Goal: Task Accomplishment & Management: Complete application form

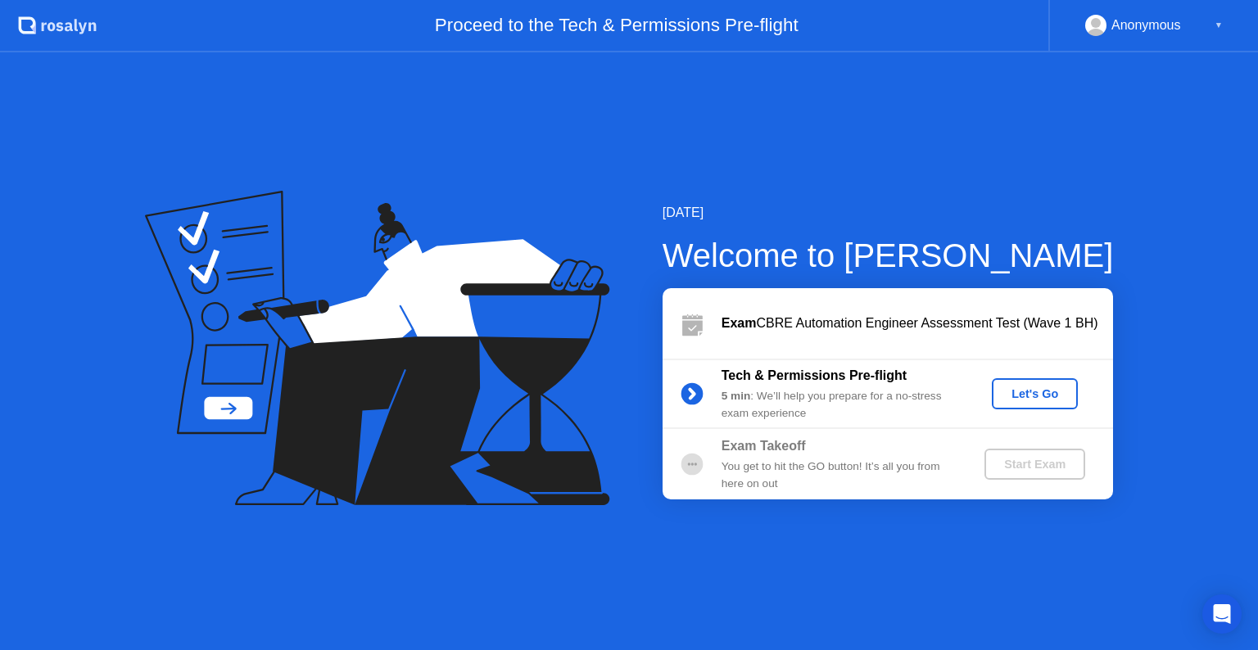
click at [1025, 396] on div "Let's Go" at bounding box center [1034, 393] width 73 height 13
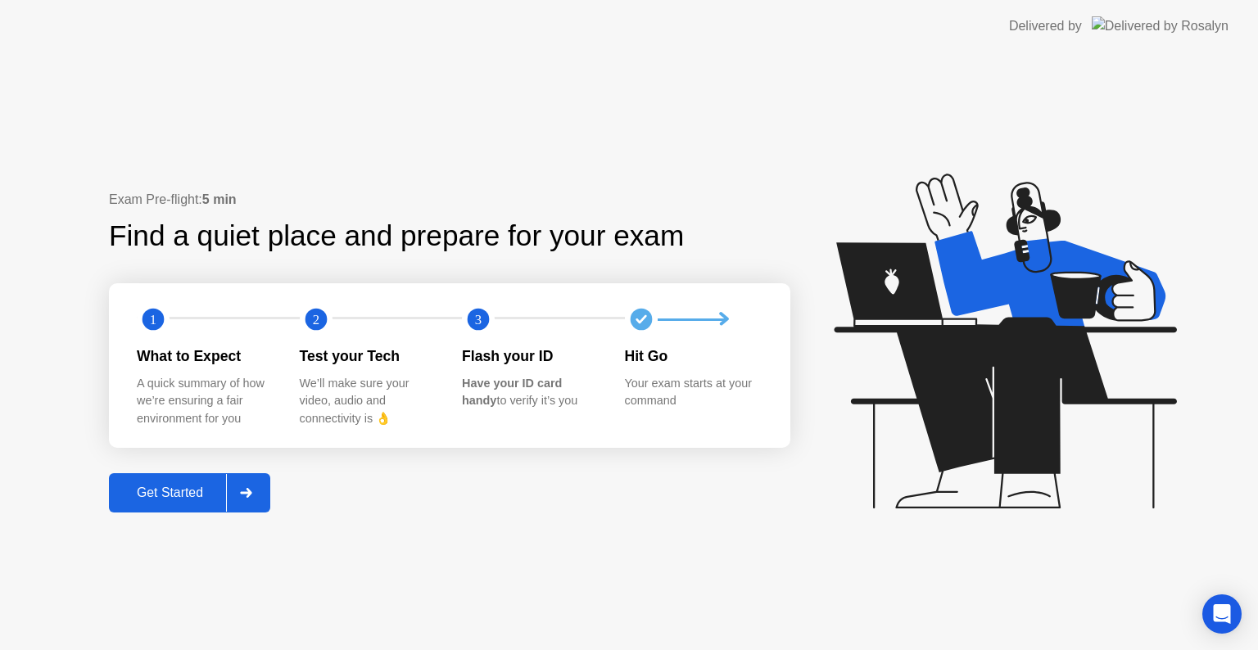
drag, startPoint x: 164, startPoint y: 489, endPoint x: 161, endPoint y: 544, distance: 55.0
click at [161, 544] on div "Exam Pre-flight: 5 min Find a quiet place and prepare for your exam 1 2 3 What …" at bounding box center [629, 351] width 1258 height 598
click at [157, 491] on div "Get Started" at bounding box center [170, 493] width 112 height 15
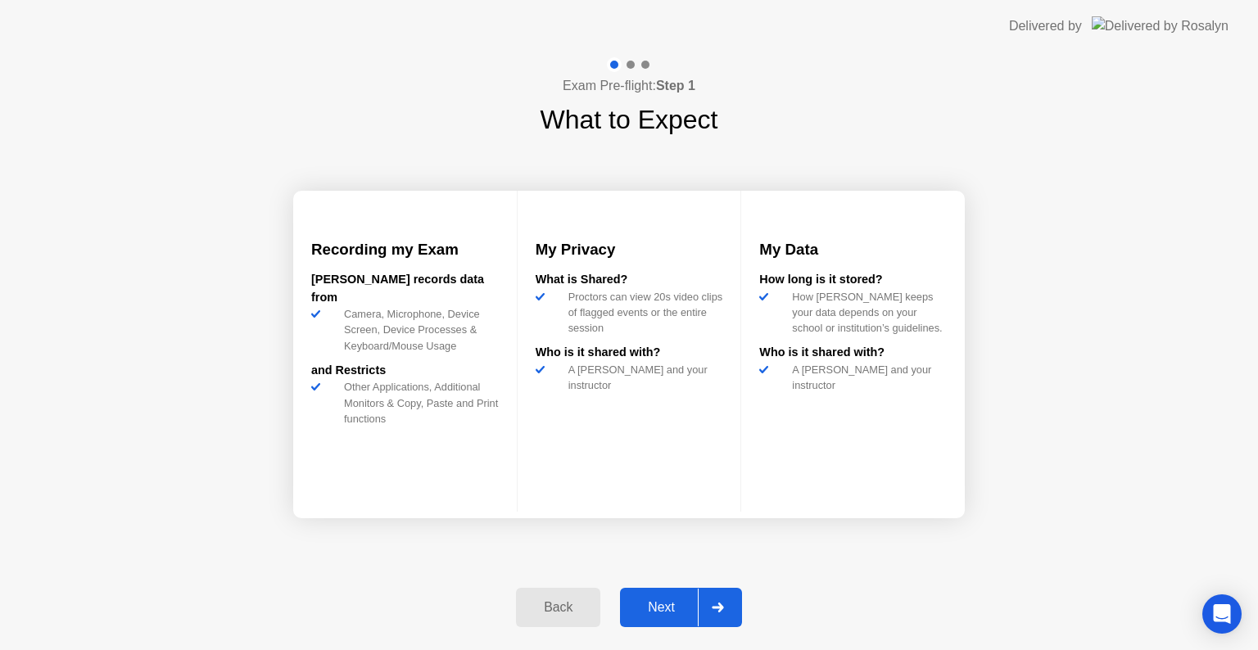
click at [666, 605] on div "Next" at bounding box center [661, 607] width 73 height 15
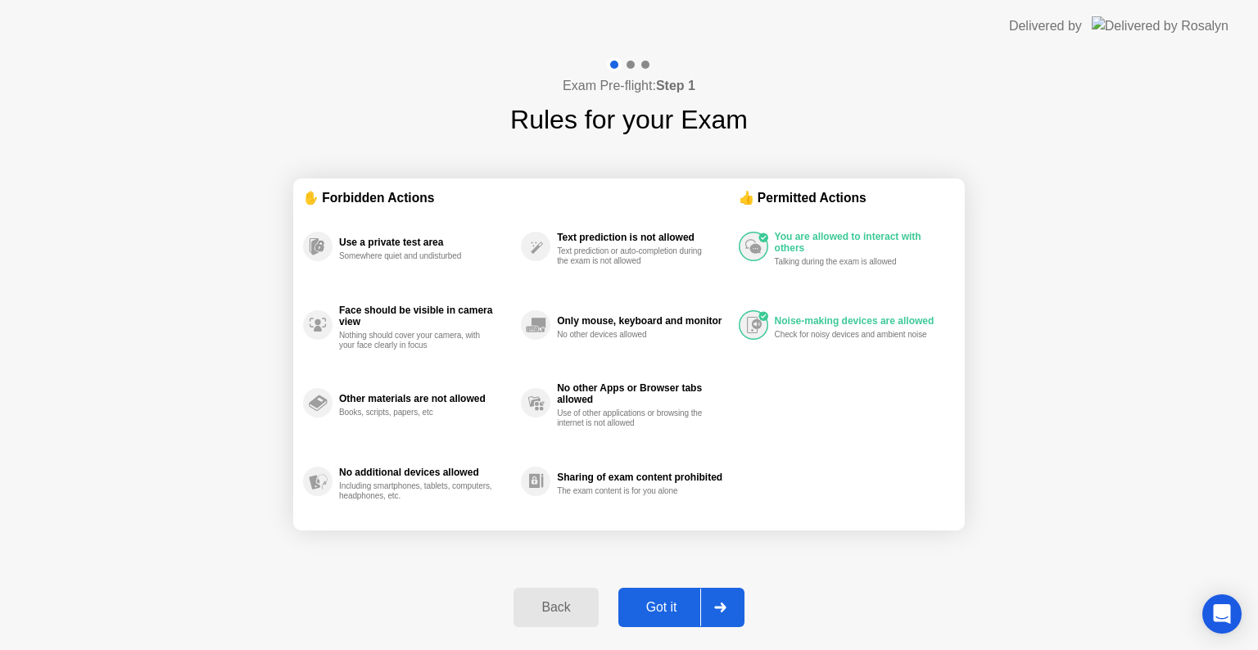
click at [666, 605] on div "Got it" at bounding box center [661, 607] width 77 height 15
select select "**********"
select select "*******"
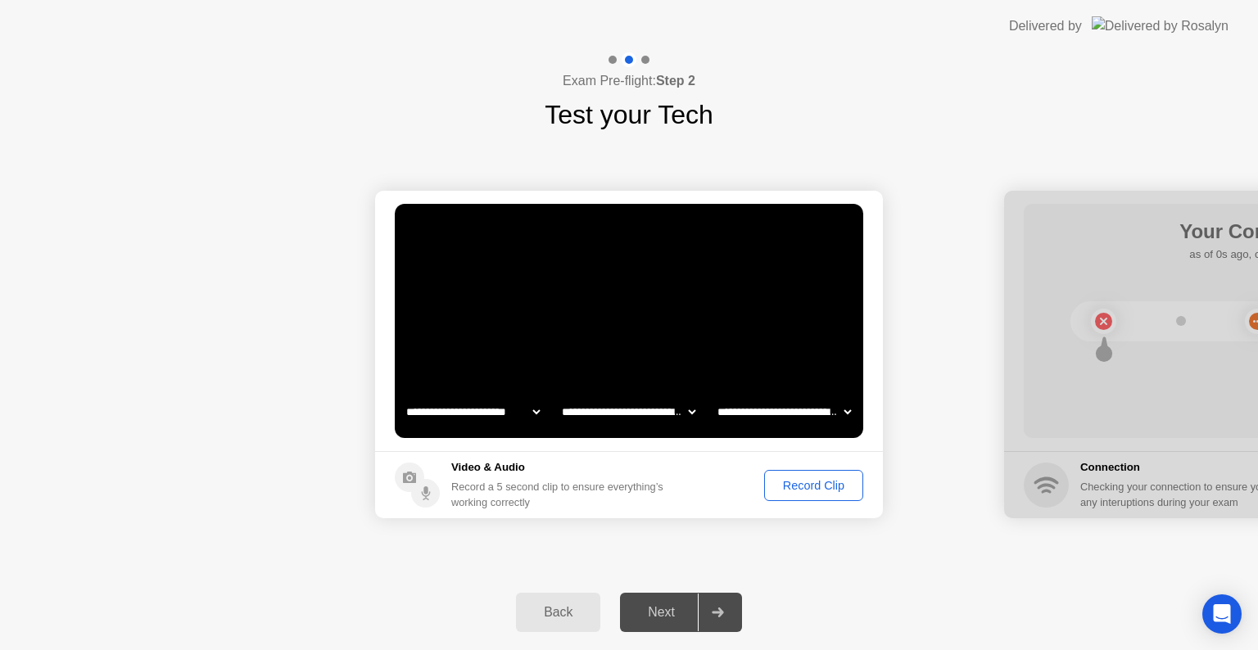
click at [658, 611] on div "Next" at bounding box center [661, 612] width 73 height 15
click at [798, 488] on div "Record Clip" at bounding box center [814, 485] width 88 height 13
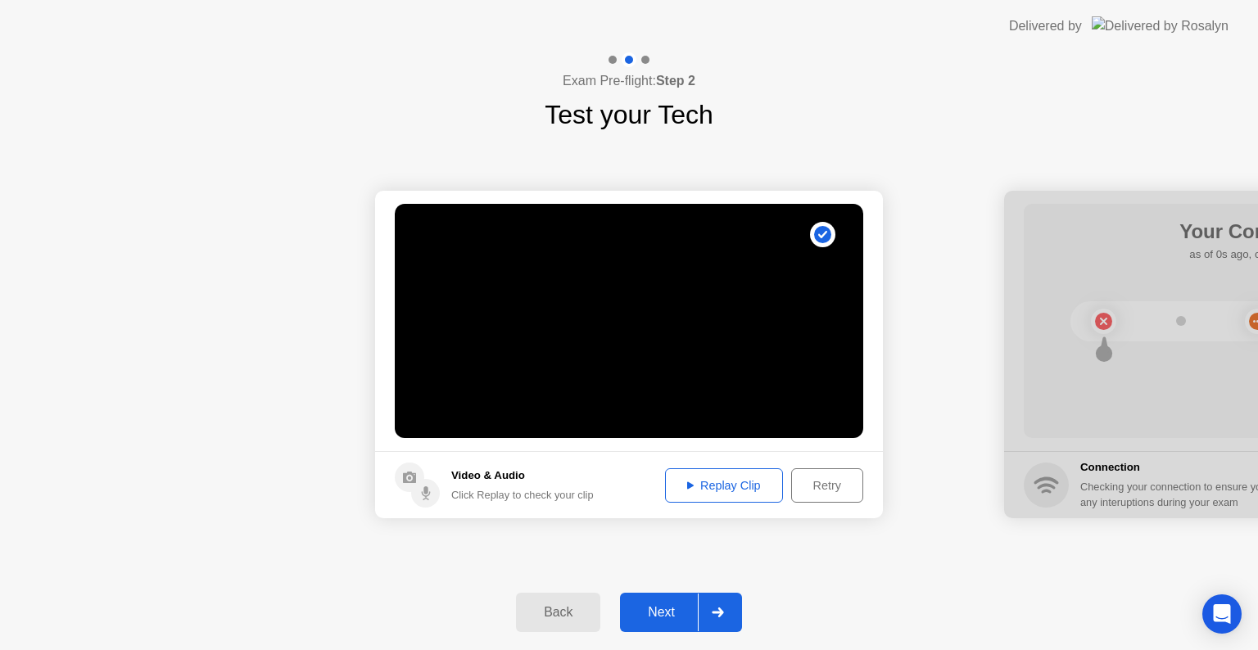
click at [695, 485] on div "Replay Clip" at bounding box center [724, 485] width 106 height 13
click at [672, 609] on div "Next" at bounding box center [661, 612] width 73 height 15
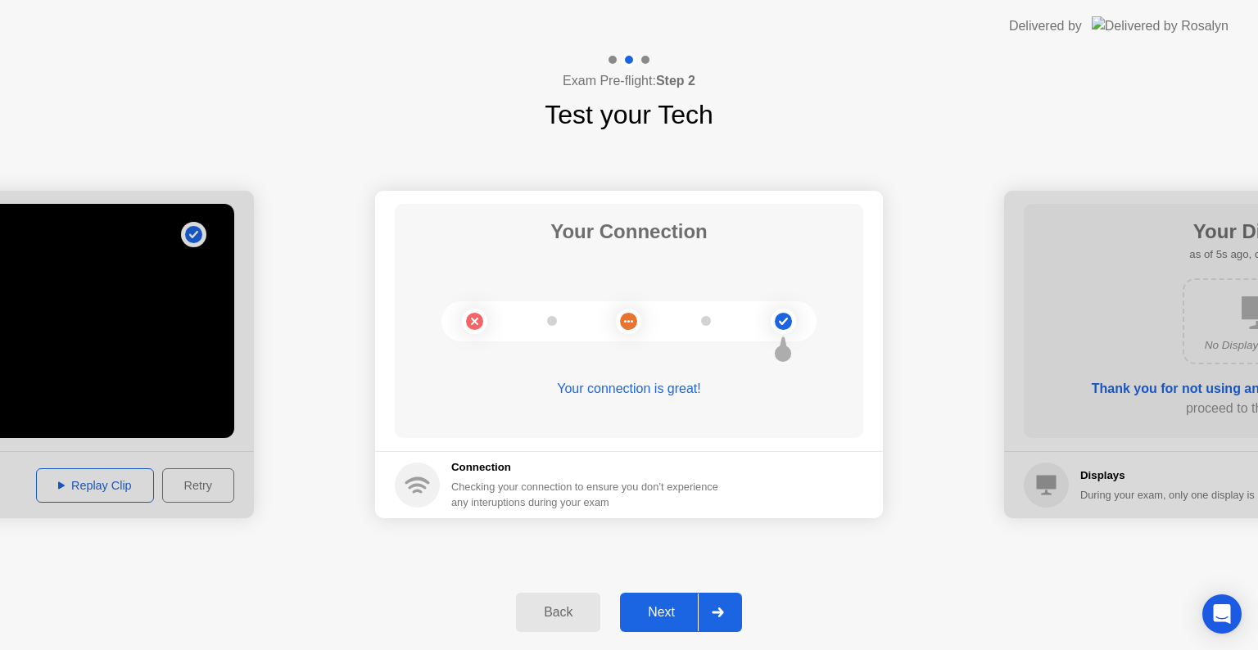
click at [674, 609] on div "Next" at bounding box center [661, 612] width 73 height 15
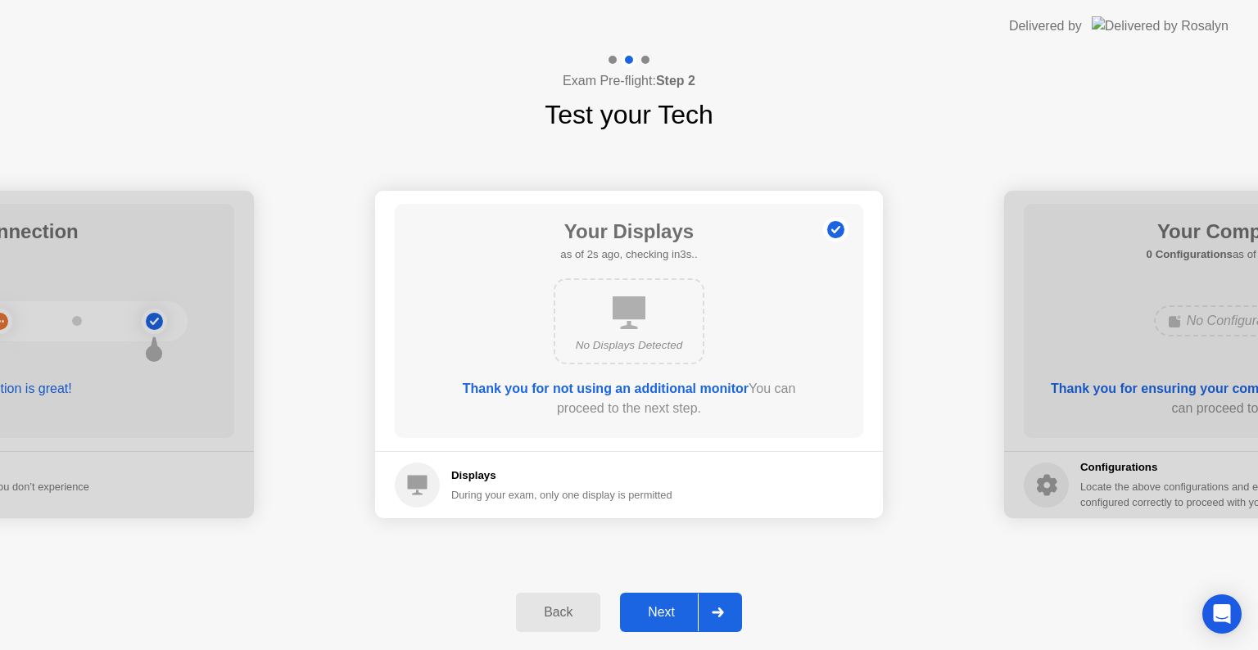
click at [654, 609] on div "Next" at bounding box center [661, 612] width 73 height 15
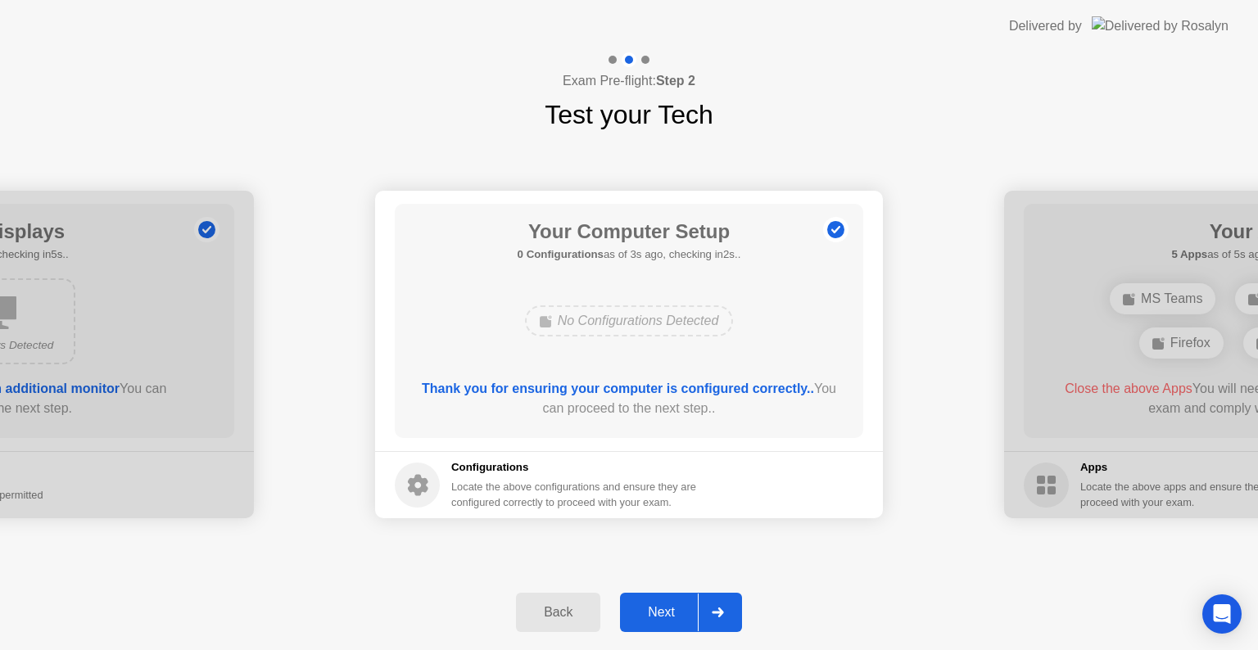
click at [654, 609] on div "Next" at bounding box center [661, 612] width 73 height 15
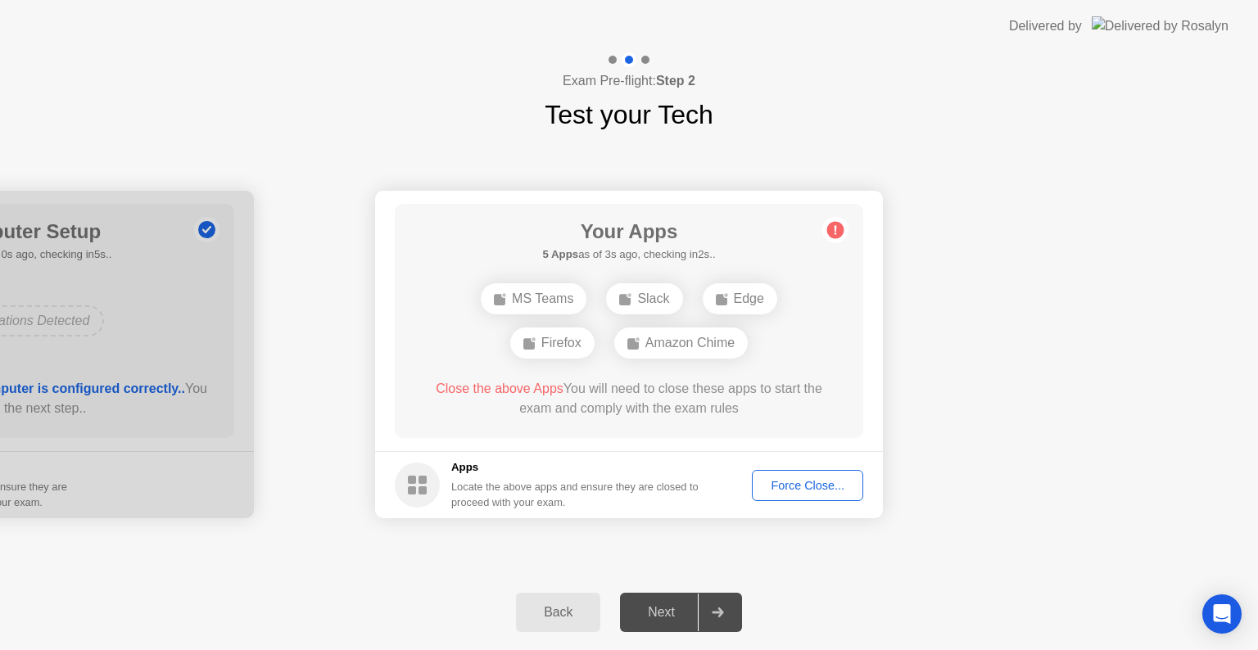
click at [807, 487] on div "Force Close..." at bounding box center [808, 485] width 100 height 13
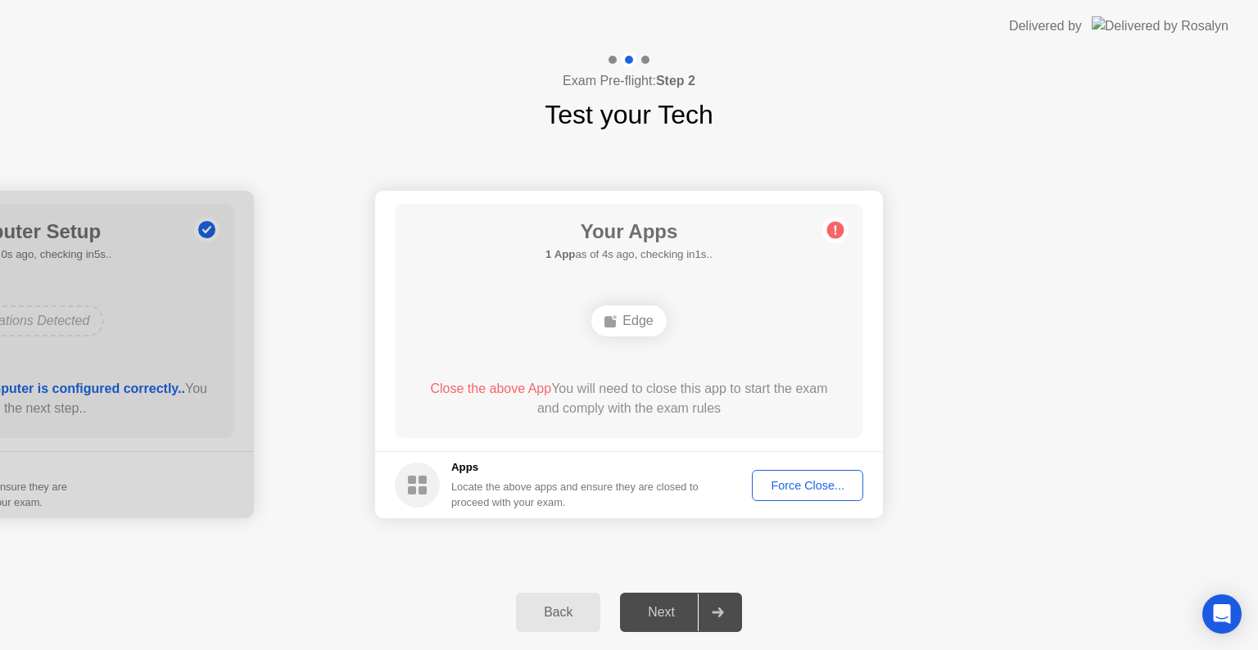
click at [803, 480] on div "Force Close..." at bounding box center [808, 485] width 100 height 13
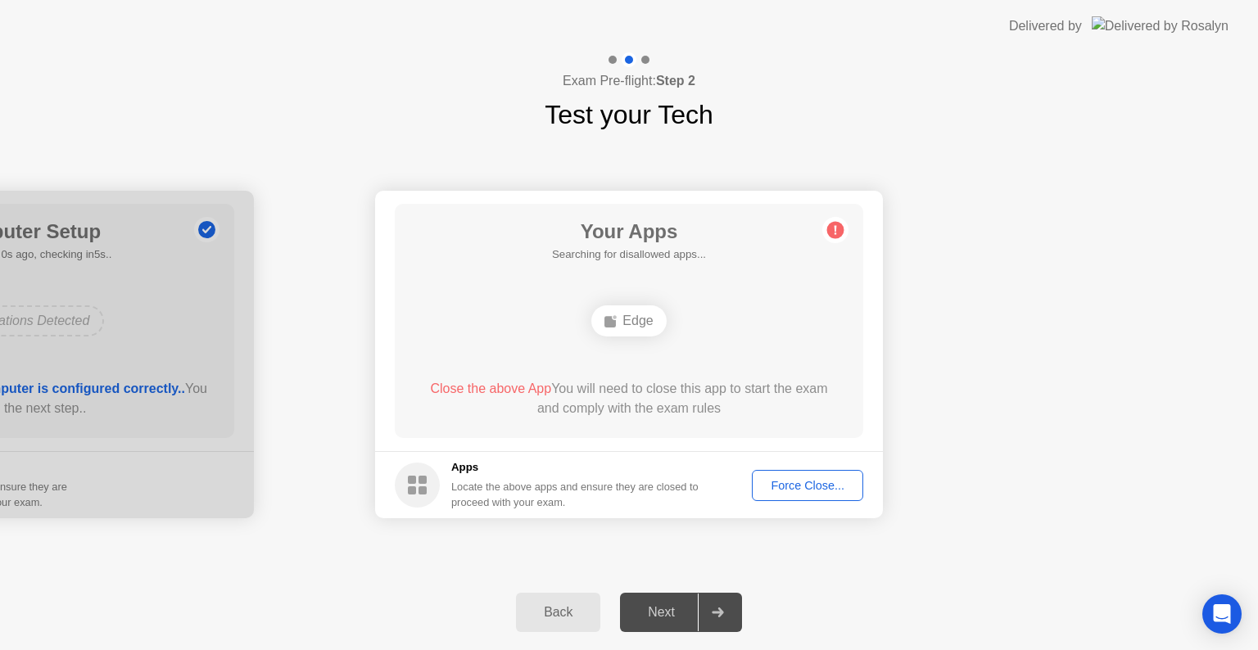
click at [655, 612] on div "Next" at bounding box center [661, 612] width 73 height 15
click at [1009, 599] on div "Back Next" at bounding box center [629, 612] width 1258 height 75
click at [844, 487] on div "Force Close..." at bounding box center [808, 485] width 100 height 13
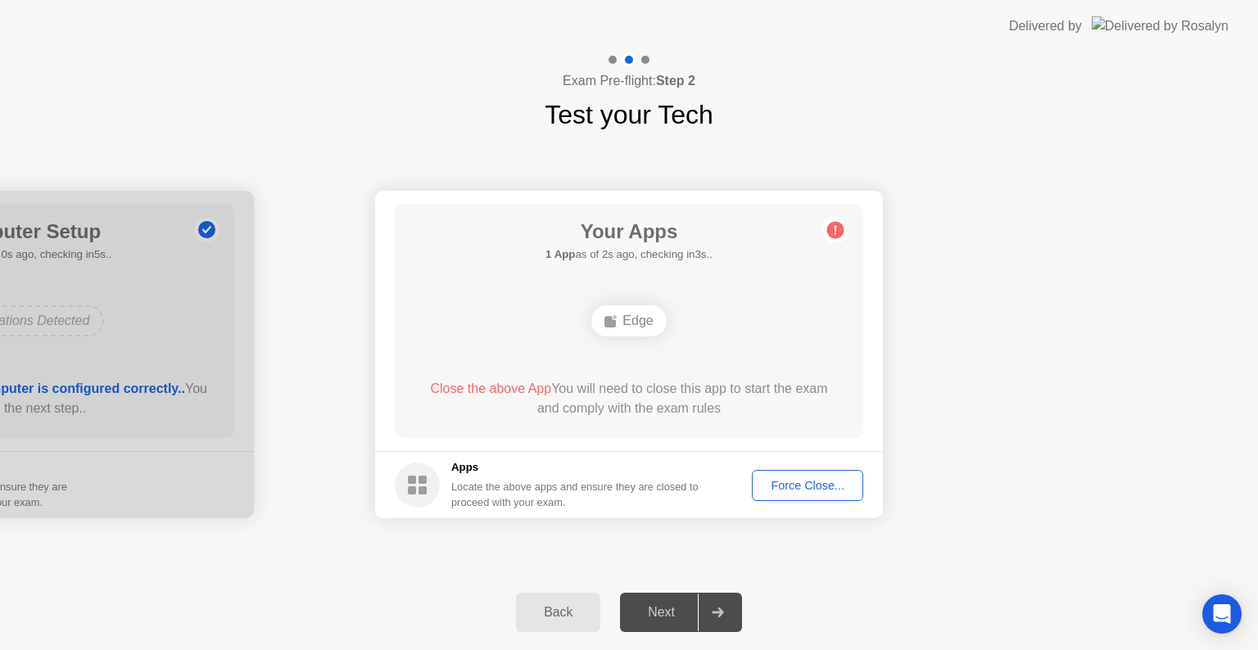
click at [832, 488] on div "Force Close..." at bounding box center [808, 485] width 100 height 13
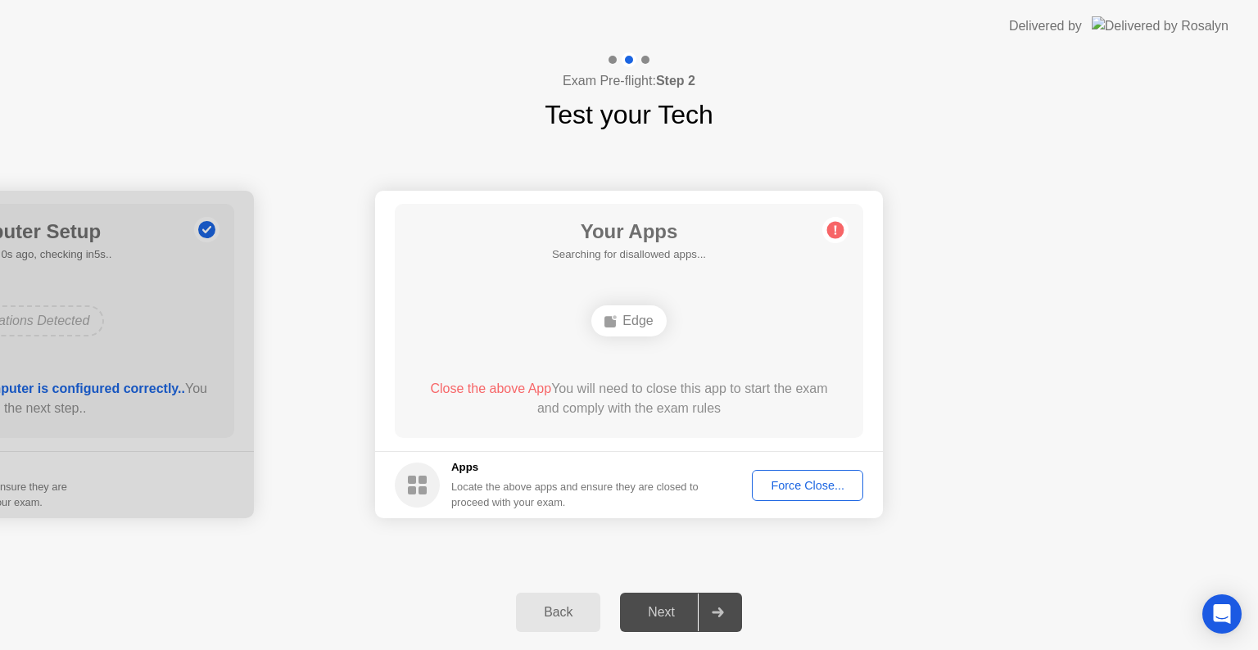
click at [566, 606] on div "Back" at bounding box center [558, 612] width 75 height 15
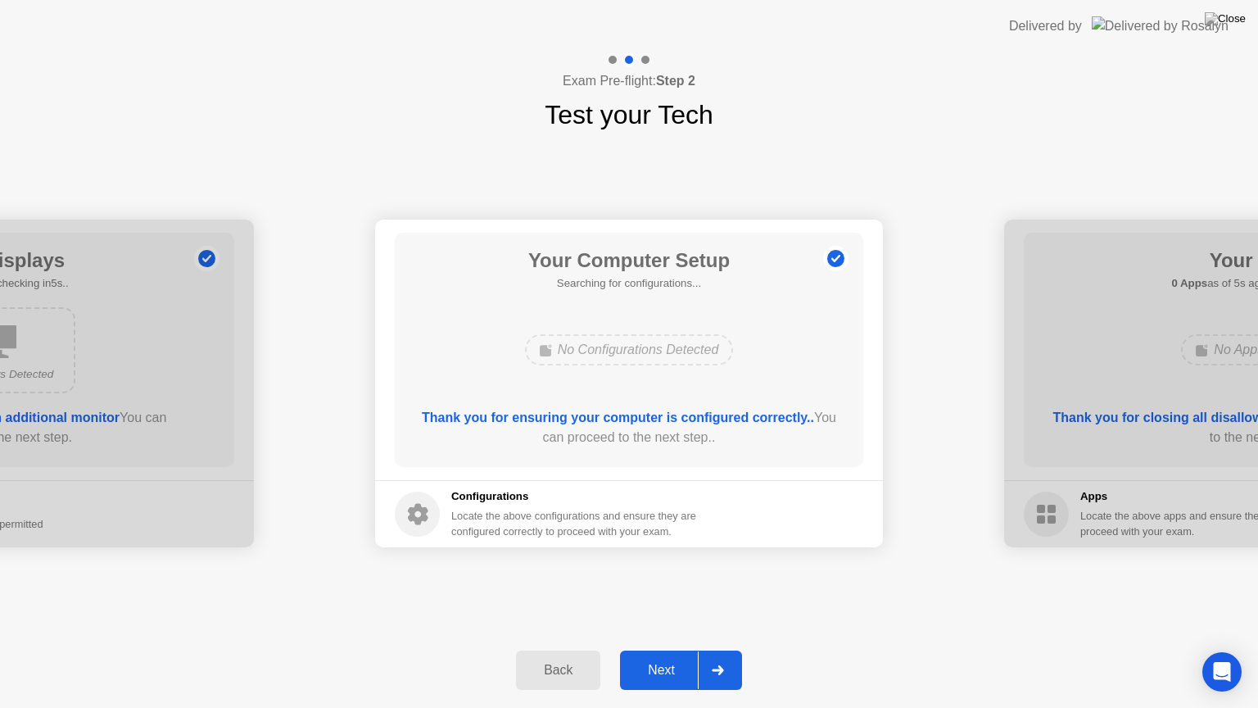
click at [720, 649] on div at bounding box center [717, 670] width 39 height 38
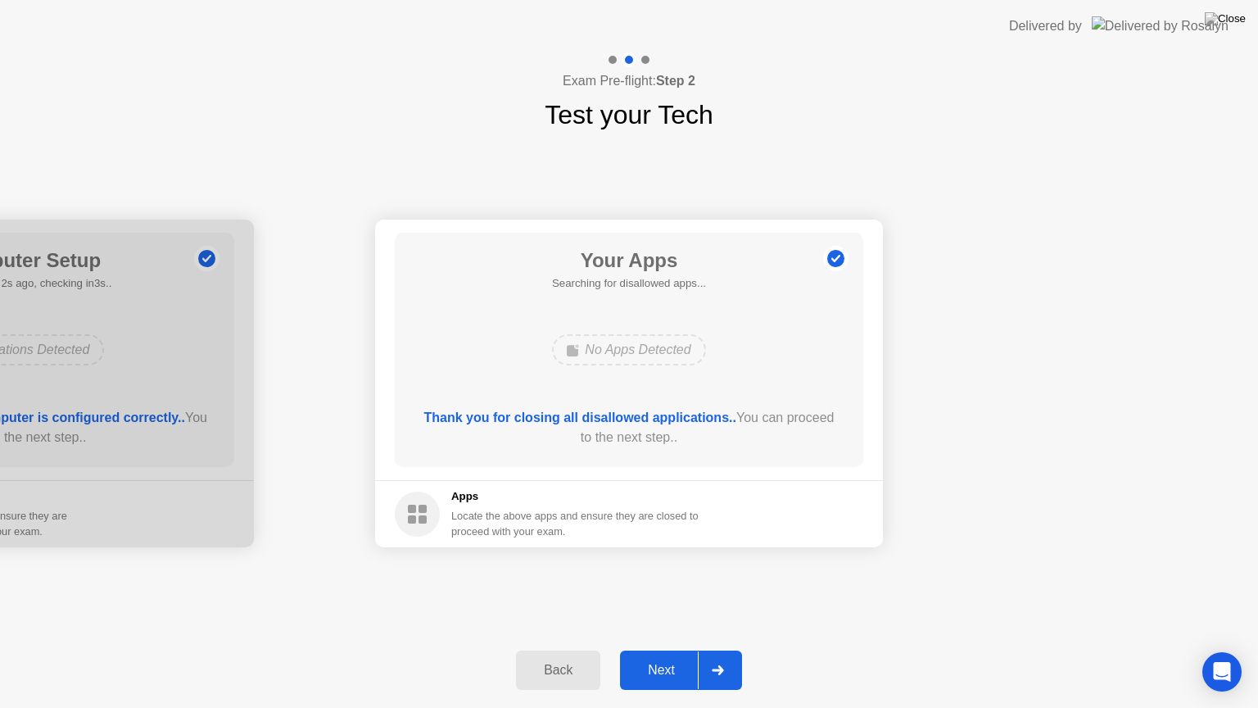
click at [716, 649] on div at bounding box center [717, 670] width 39 height 38
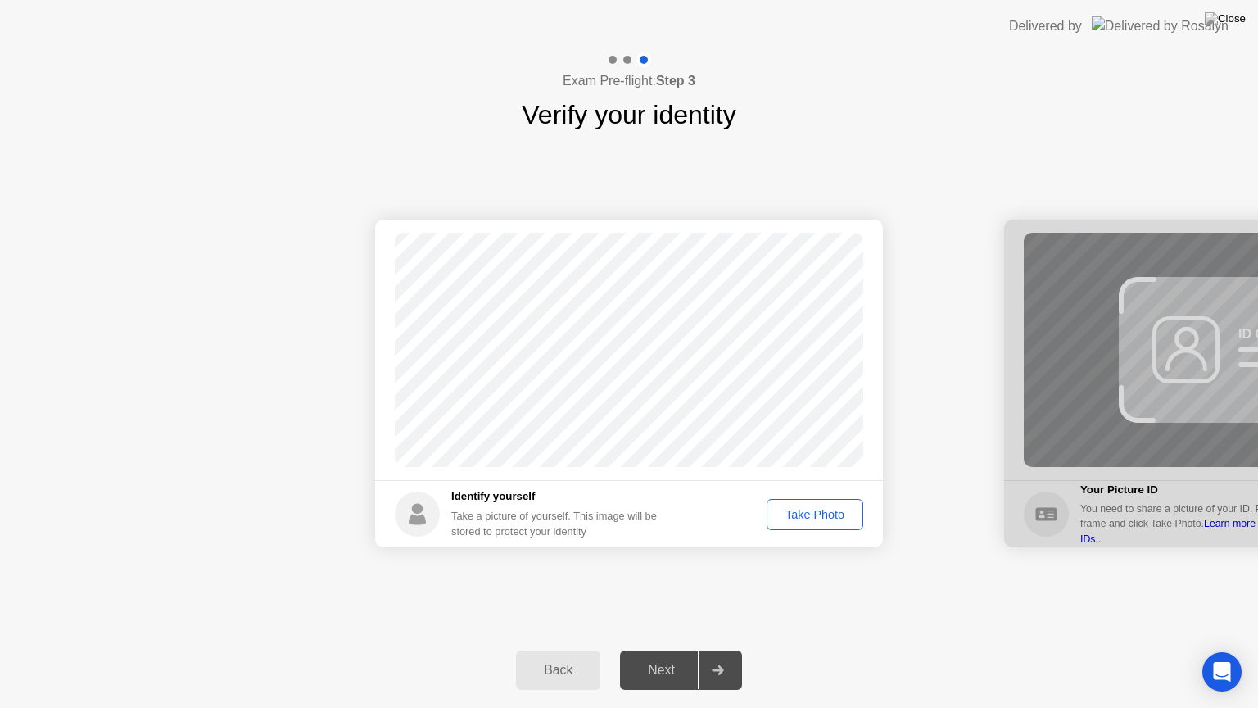
click at [826, 518] on div "Take Photo" at bounding box center [814, 514] width 85 height 13
click at [815, 518] on div "Retake" at bounding box center [826, 514] width 64 height 13
click at [823, 509] on div "Take Photo" at bounding box center [814, 514] width 85 height 13
click at [658, 649] on div "Next" at bounding box center [661, 670] width 73 height 15
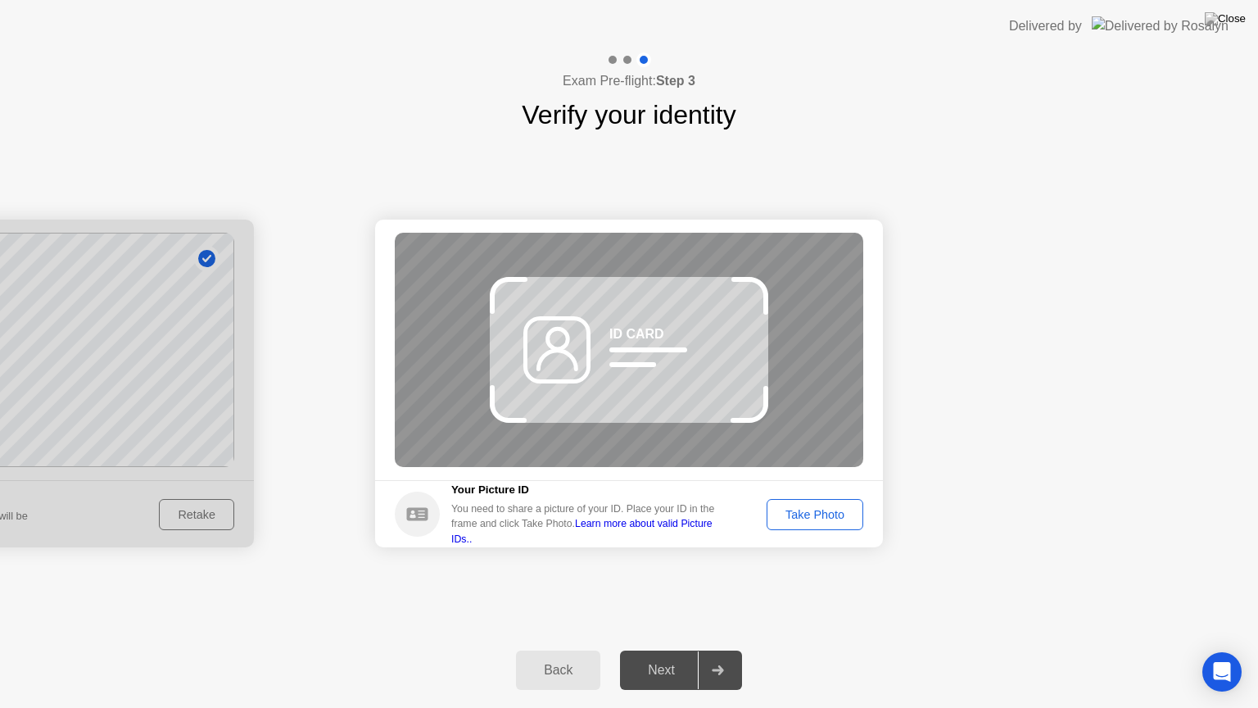
click at [548, 649] on div "Back" at bounding box center [558, 670] width 75 height 15
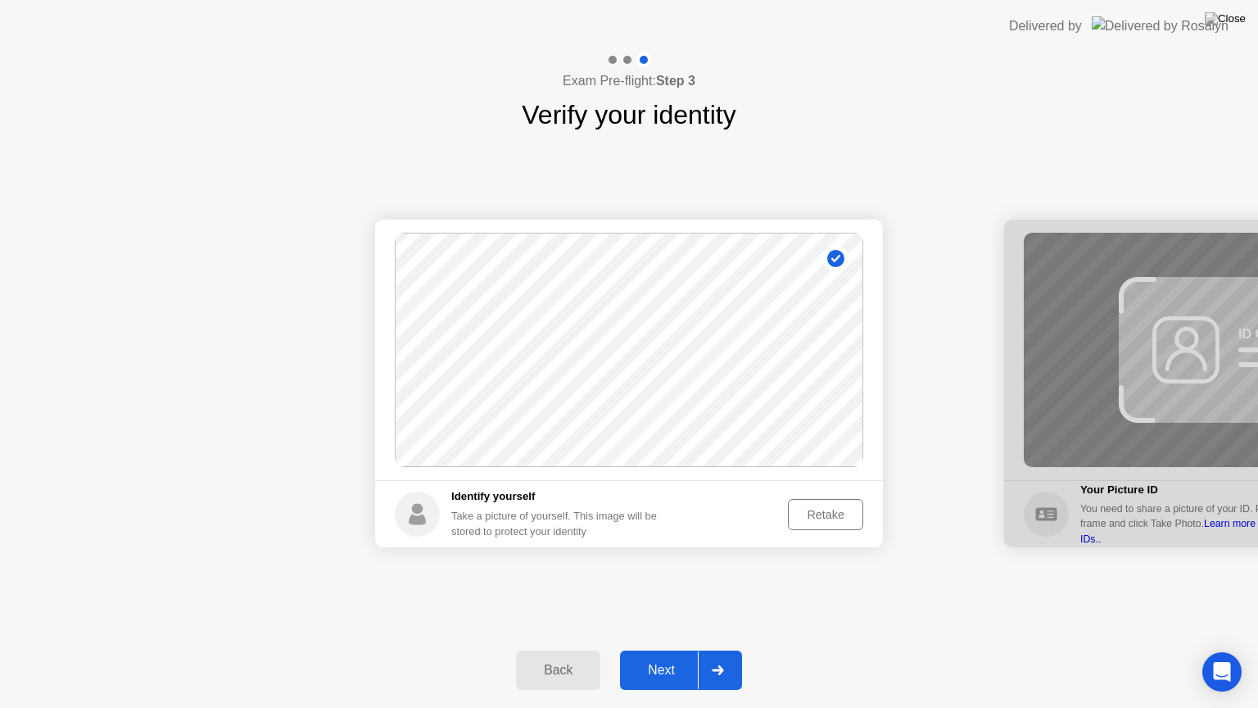
click at [842, 518] on div "Retake" at bounding box center [826, 514] width 64 height 13
click at [834, 521] on div "Take Photo" at bounding box center [814, 514] width 85 height 13
click at [827, 514] on div "Retake" at bounding box center [826, 514] width 64 height 13
click at [827, 509] on div "Take Photo" at bounding box center [814, 514] width 85 height 13
click at [665, 649] on div "Next" at bounding box center [661, 670] width 73 height 15
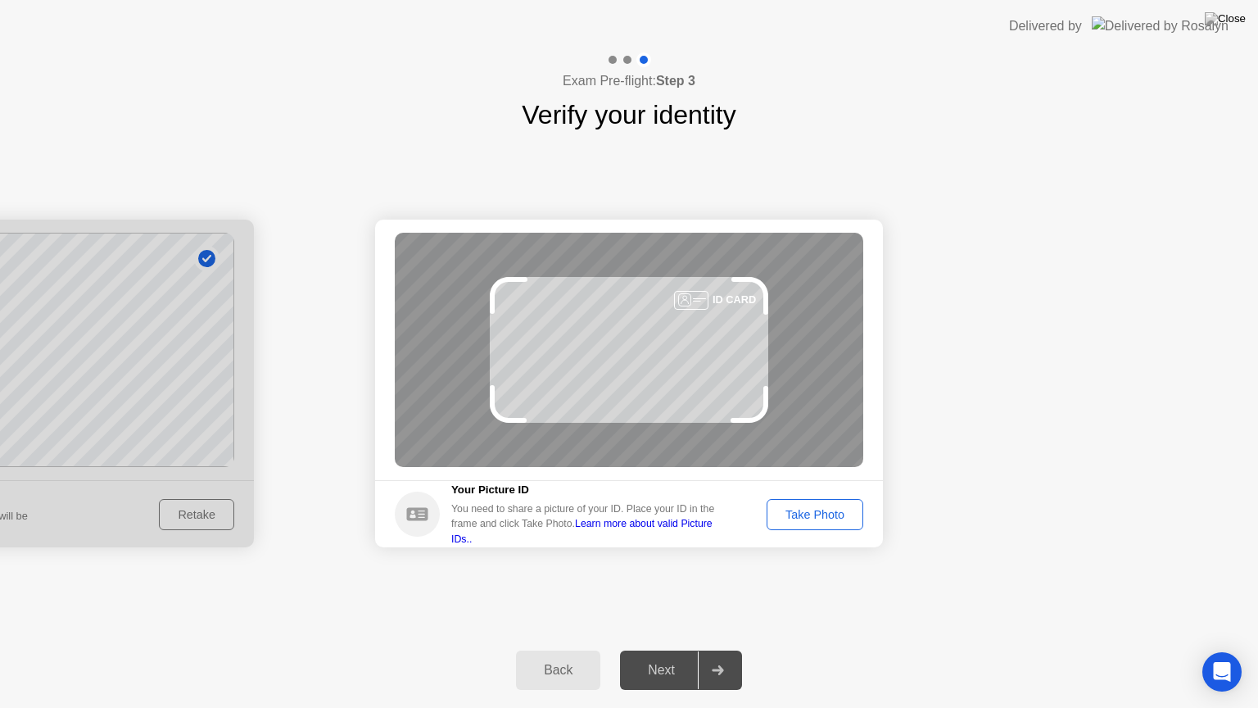
click at [800, 508] on div "Take Photo" at bounding box center [814, 514] width 85 height 13
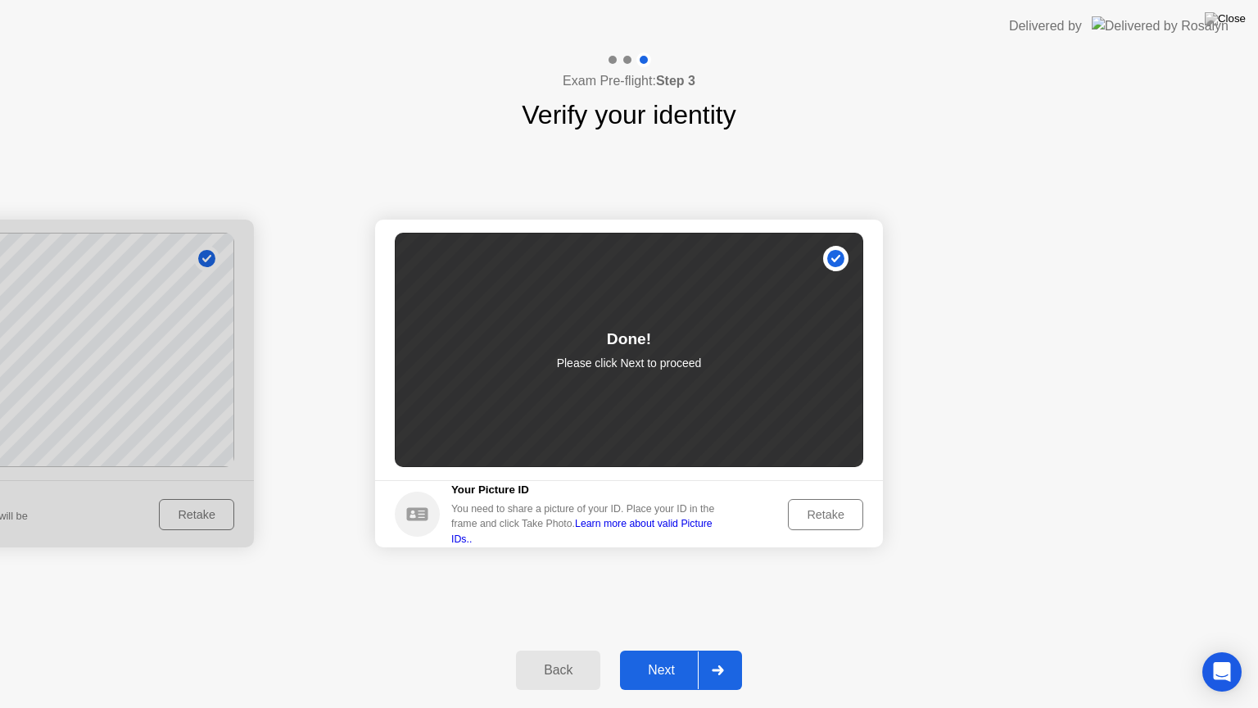
click at [655, 649] on div "Next" at bounding box center [661, 670] width 73 height 15
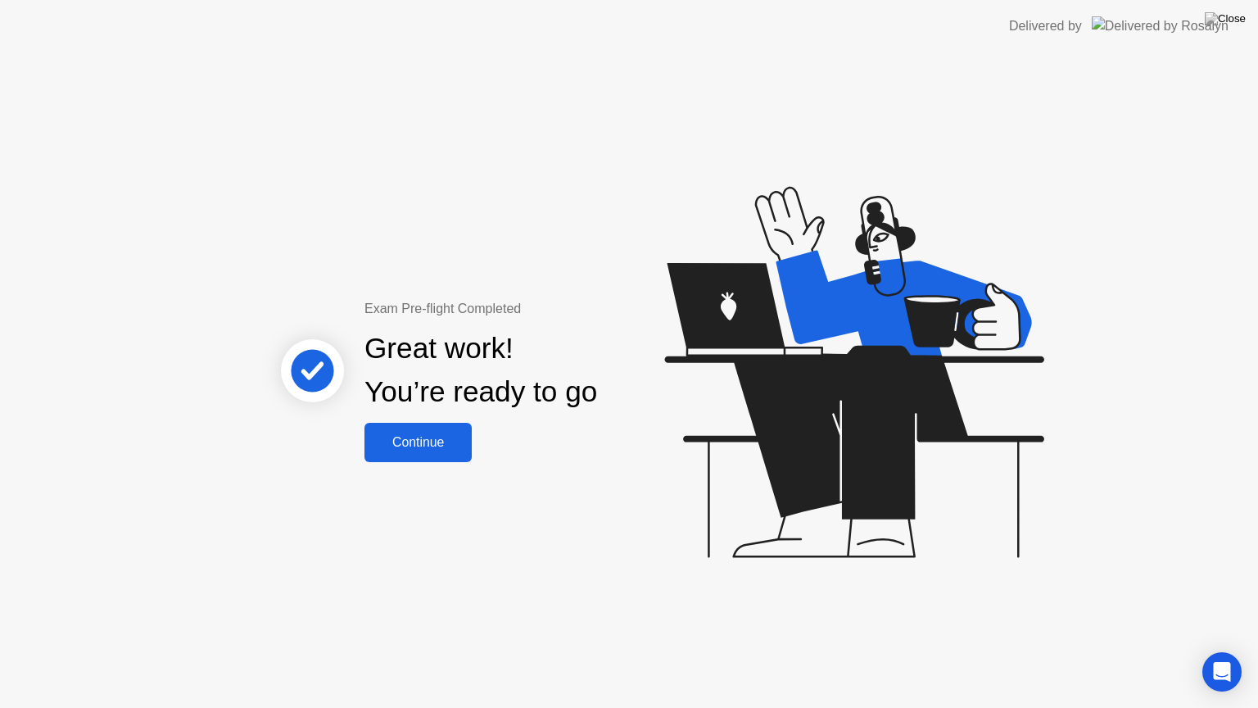
click at [452, 446] on div "Continue" at bounding box center [417, 442] width 97 height 15
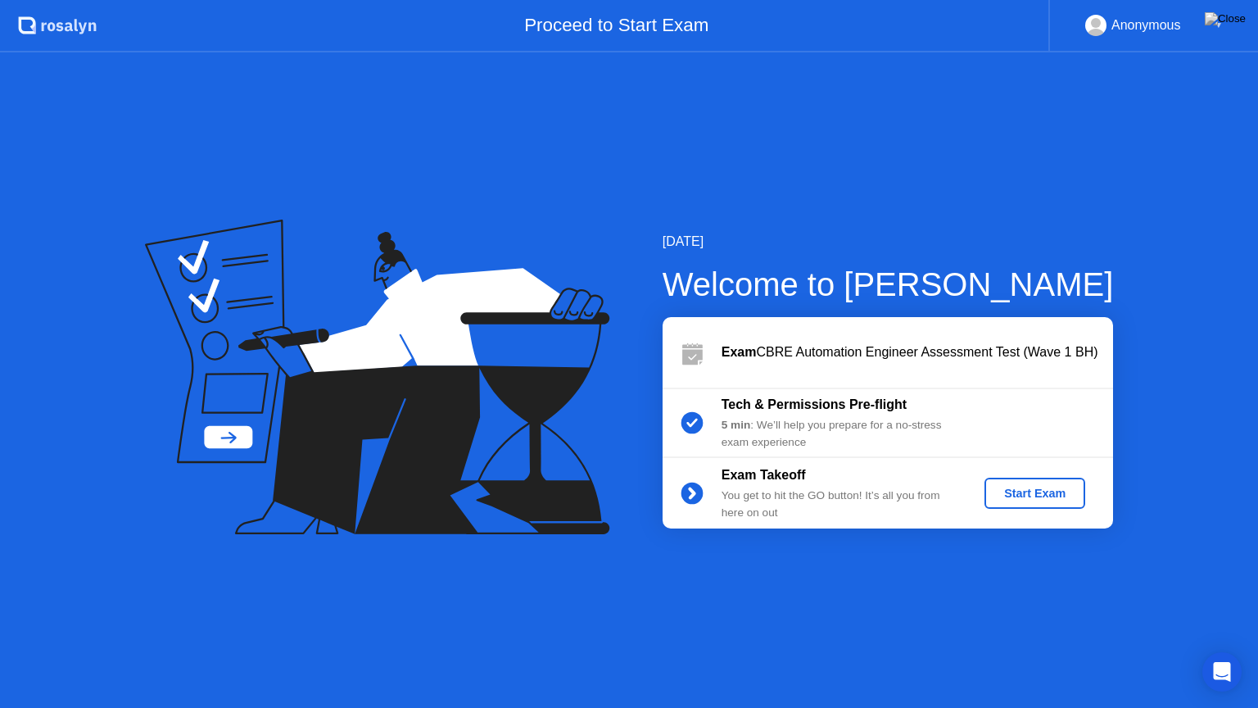
click at [1017, 499] on div "Start Exam" at bounding box center [1035, 492] width 88 height 13
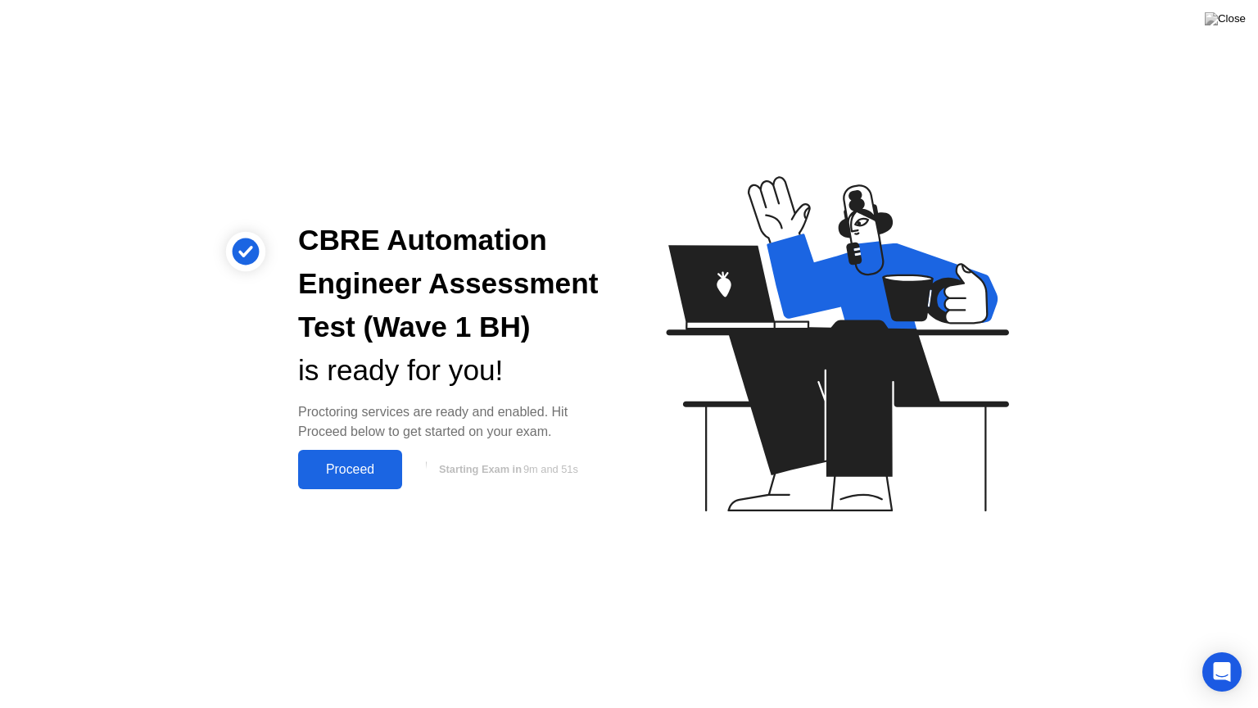
click at [354, 472] on div "Proceed" at bounding box center [350, 469] width 94 height 15
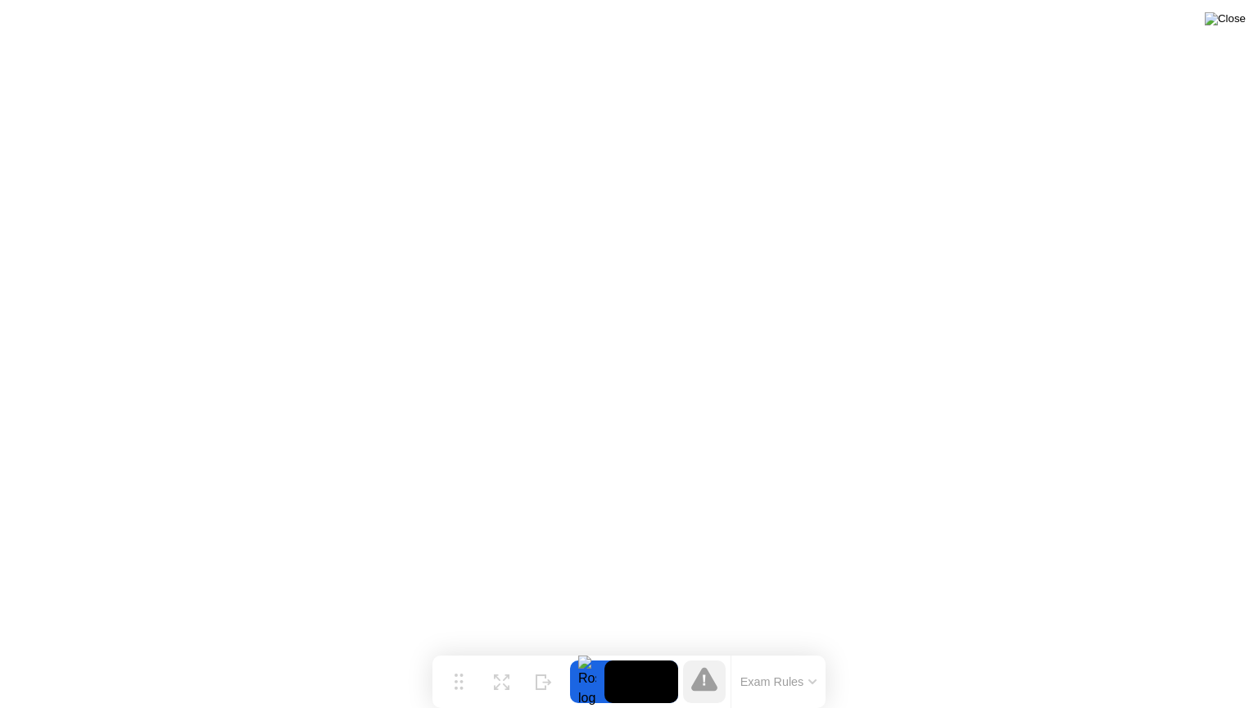
click at [1236, 23] on img at bounding box center [1225, 18] width 41 height 13
